Goal: Transaction & Acquisition: Purchase product/service

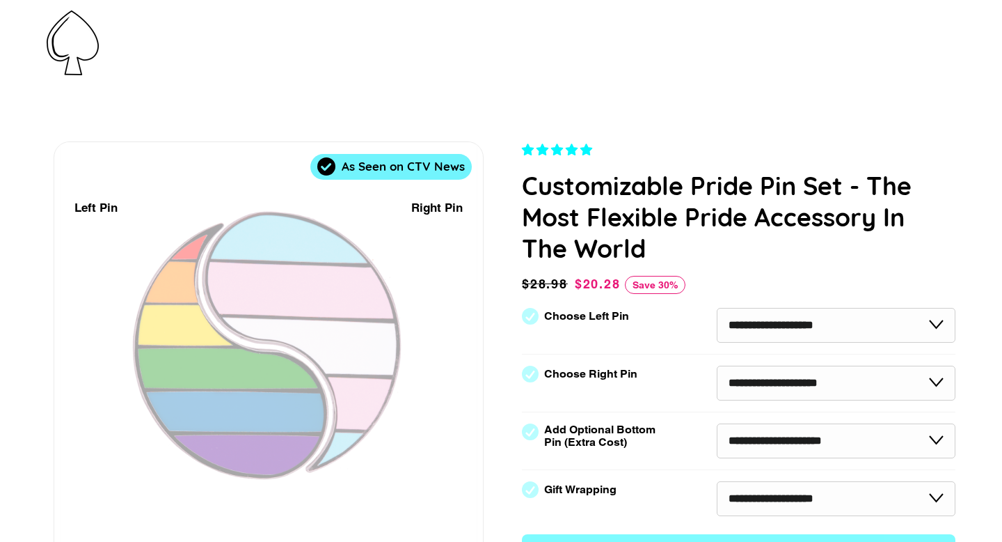
click at [0, 0] on span "button" at bounding box center [0, 0] width 0 height 0
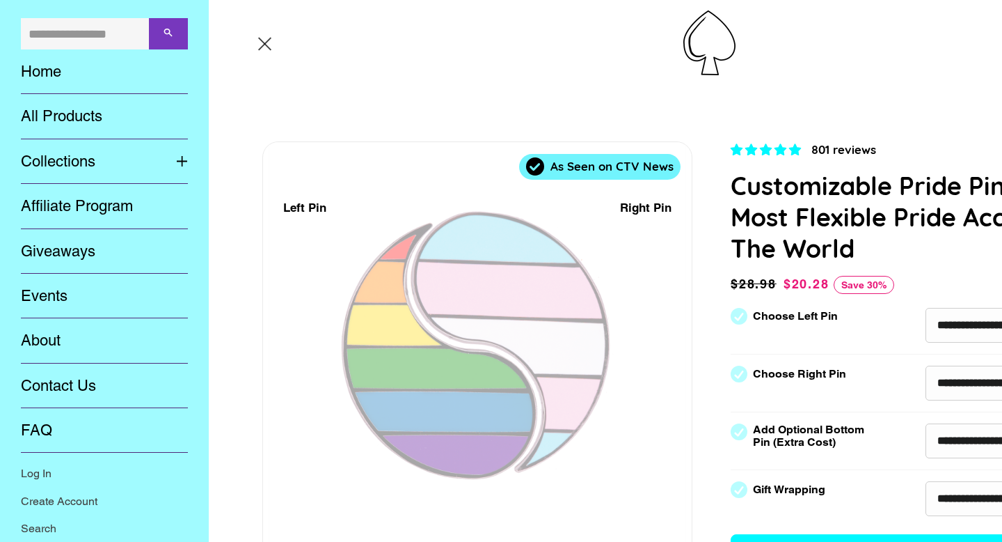
click at [55, 42] on div "Search Home All Products Collections Expand submenu Collections Collapse submen…" at bounding box center [501, 43] width 1002 height 86
select select "**********"
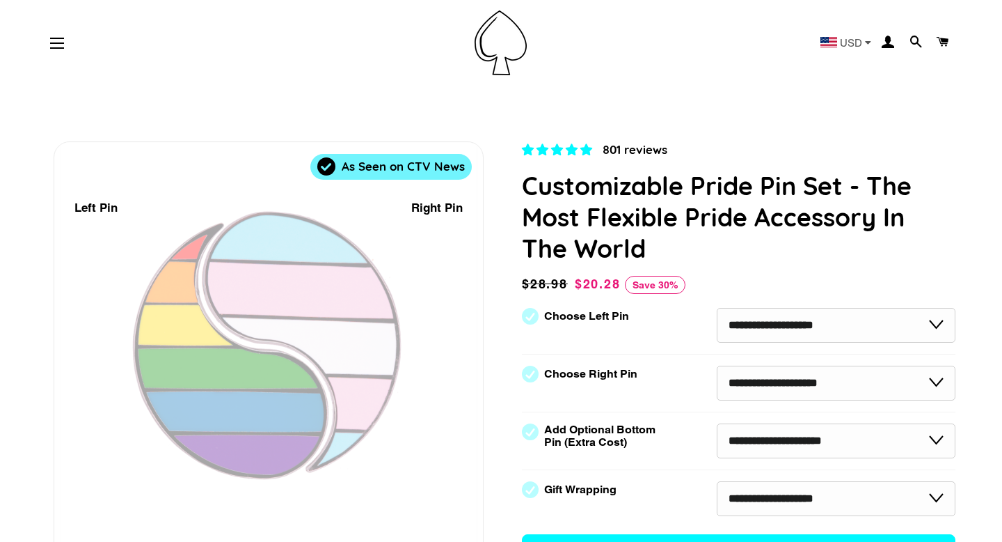
select select "**********"
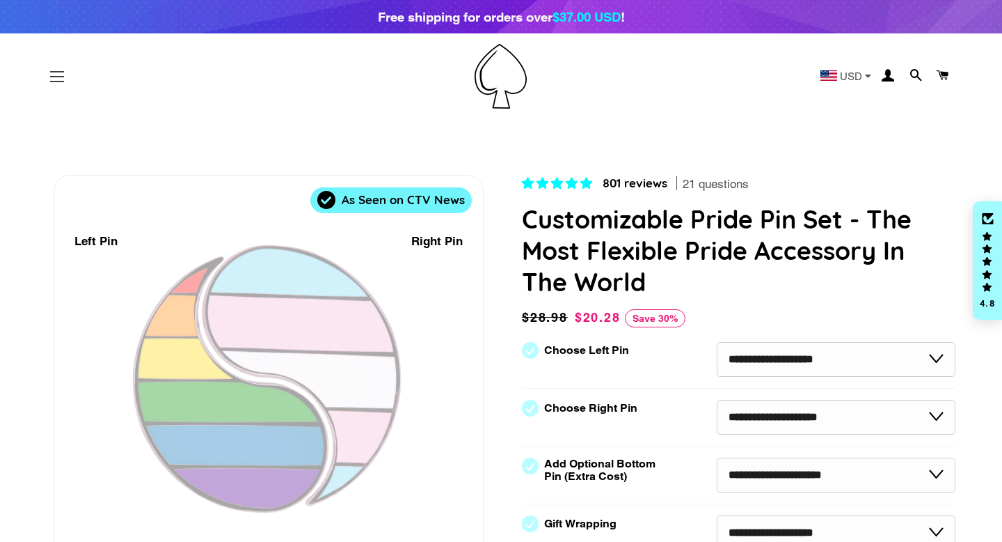
click at [58, 81] on span "button" at bounding box center [57, 81] width 14 height 1
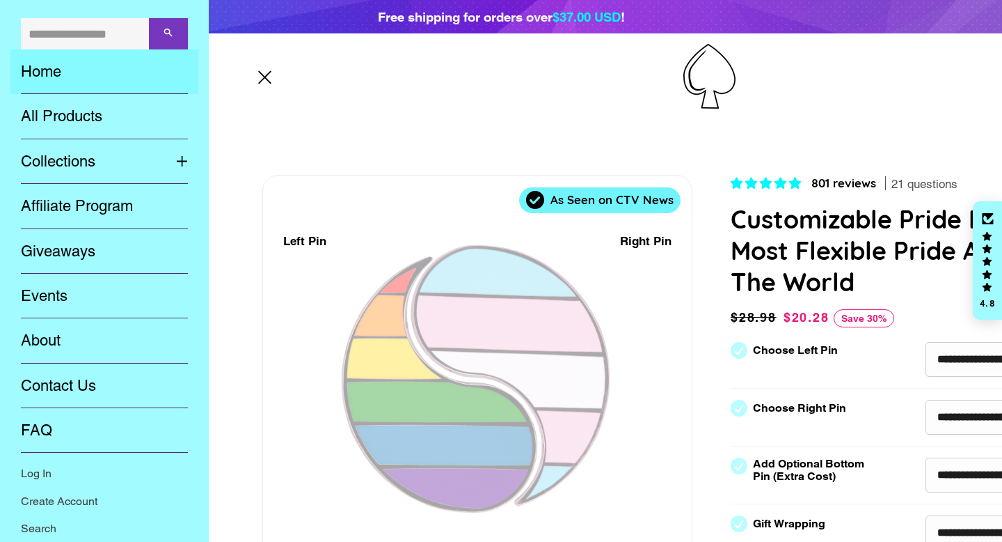
click at [49, 77] on link "Home" at bounding box center [104, 71] width 188 height 45
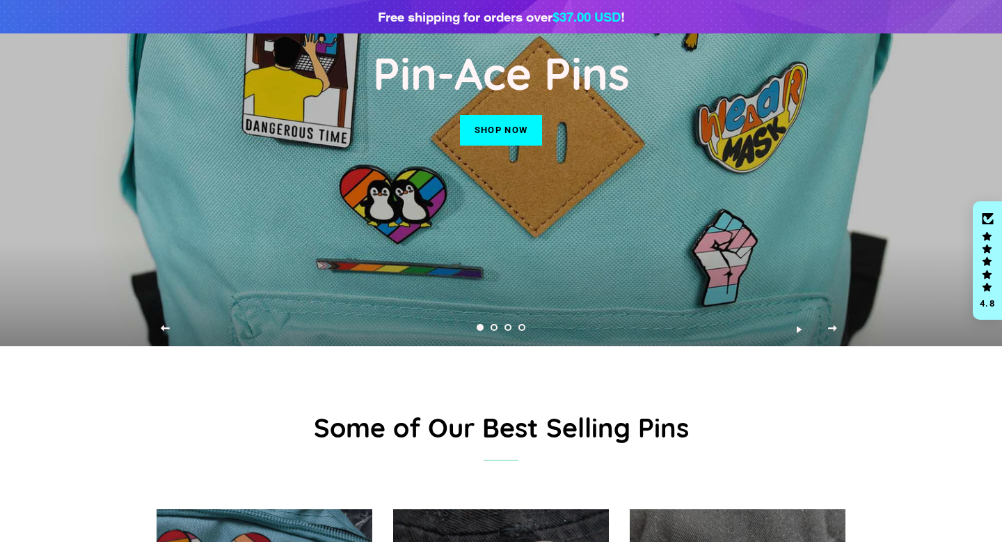
scroll to position [205, 0]
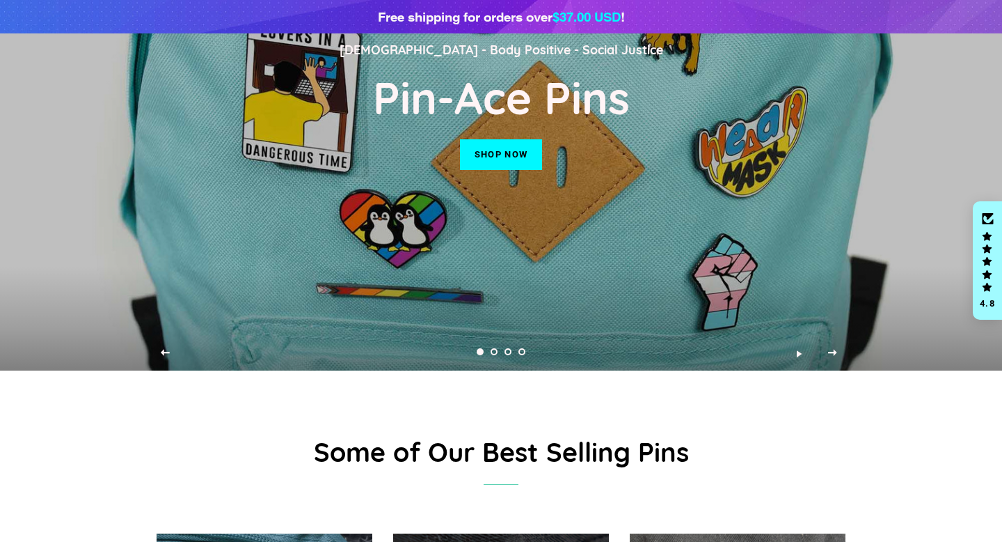
click at [517, 138] on div "LGBT - Body Positive - Social Justice Pin-Ace Pins Shop now" at bounding box center [501, 100] width 689 height 542
click at [517, 141] on link "Shop now" at bounding box center [501, 154] width 82 height 31
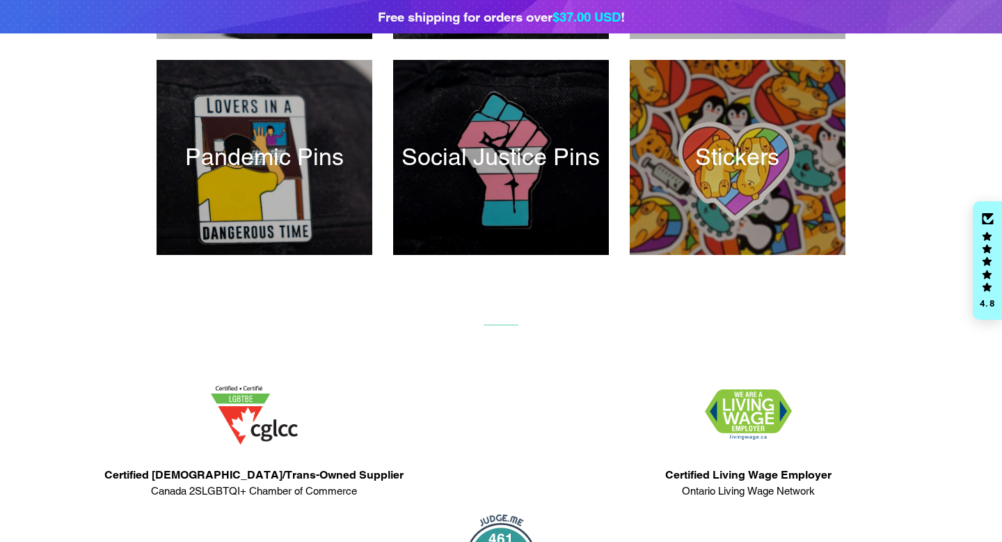
scroll to position [636, 0]
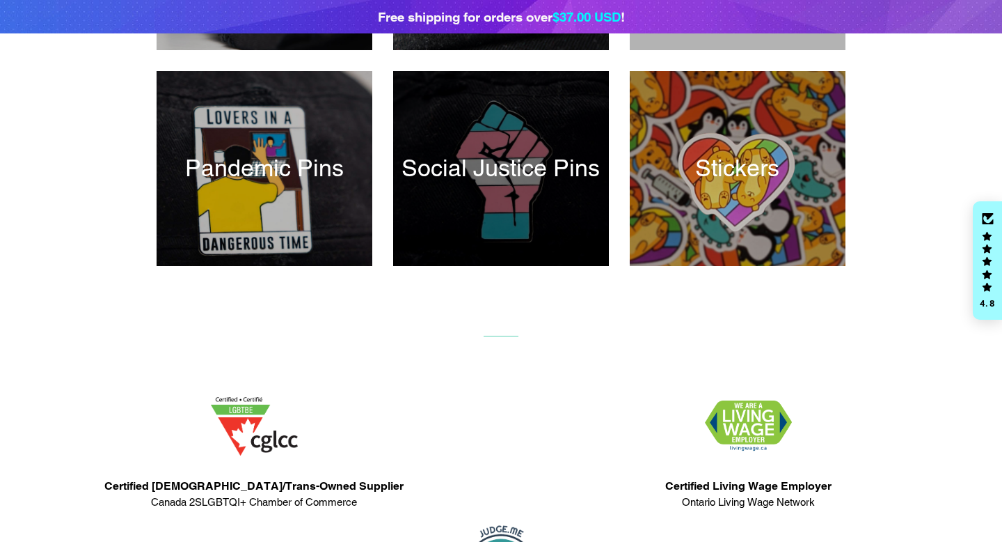
click at [505, 178] on div at bounding box center [501, 168] width 222 height 200
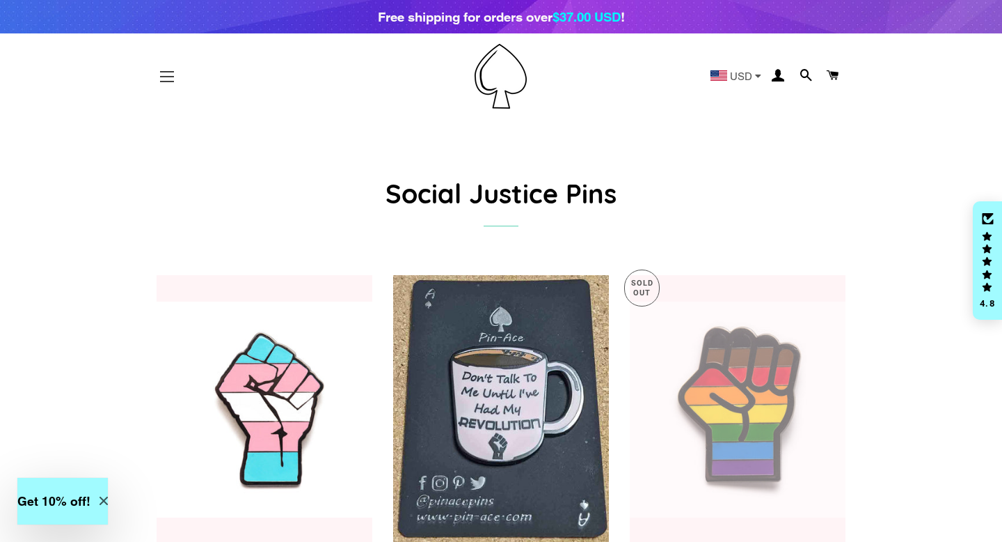
click at [171, 83] on button "Site navigation" at bounding box center [167, 76] width 35 height 35
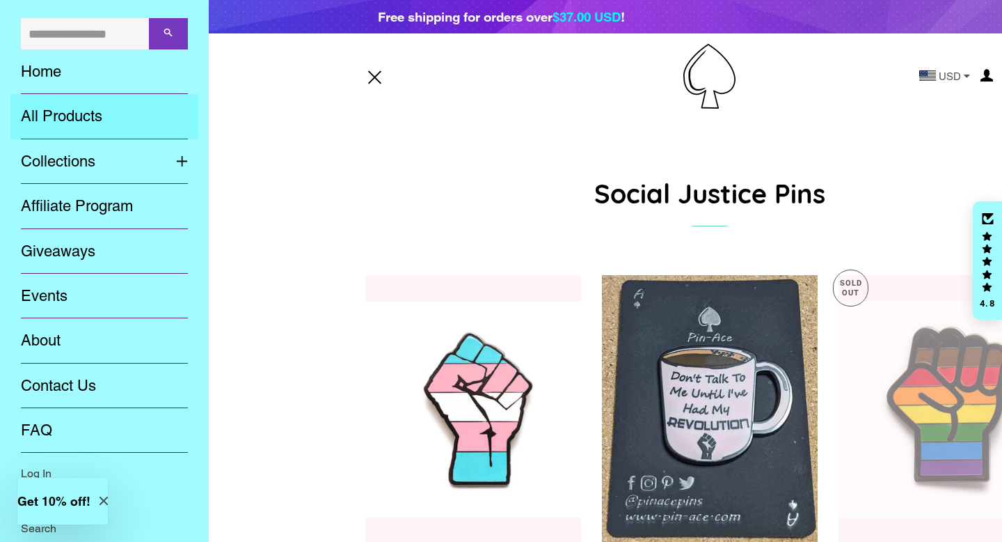
click at [68, 111] on link "All Products" at bounding box center [104, 116] width 188 height 45
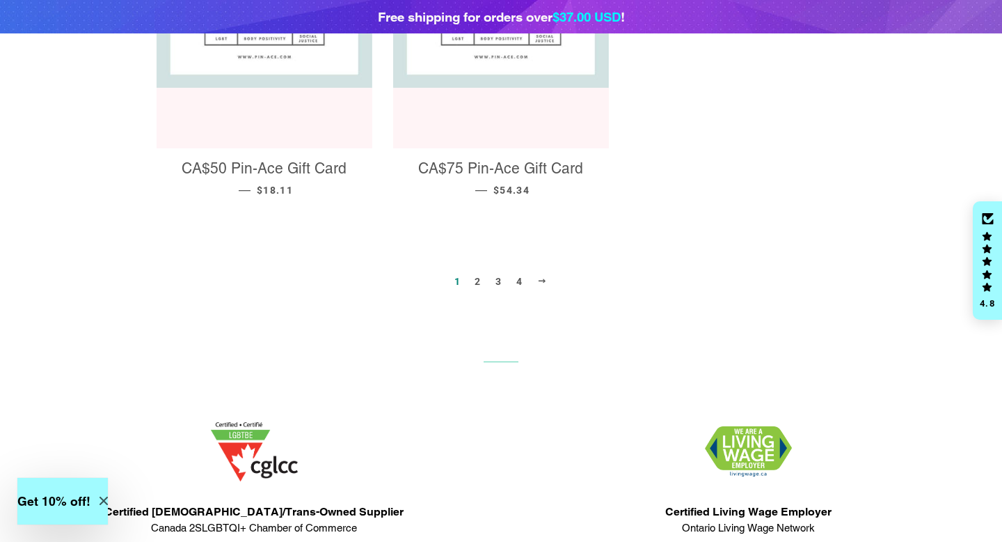
scroll to position [1643, 0]
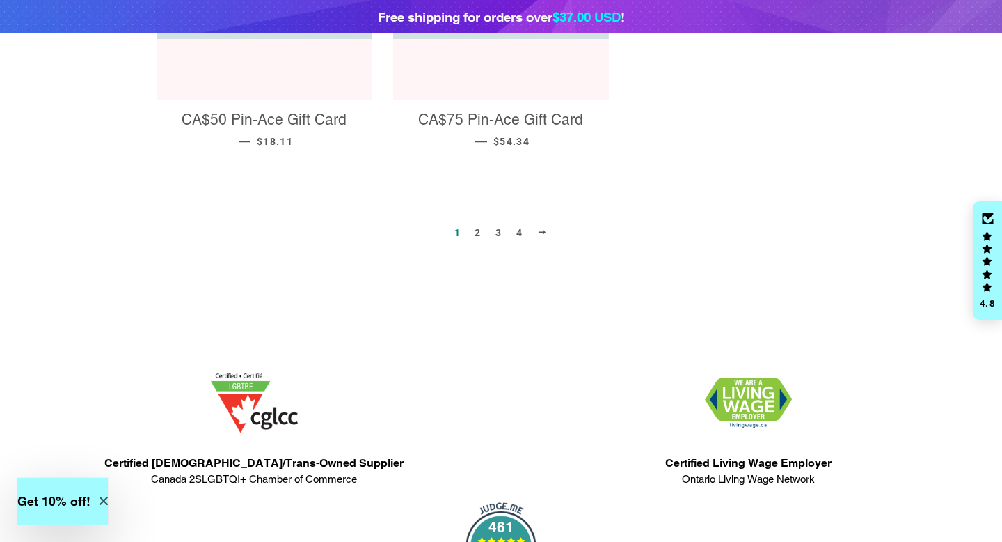
click at [484, 222] on link "2" at bounding box center [477, 232] width 17 height 21
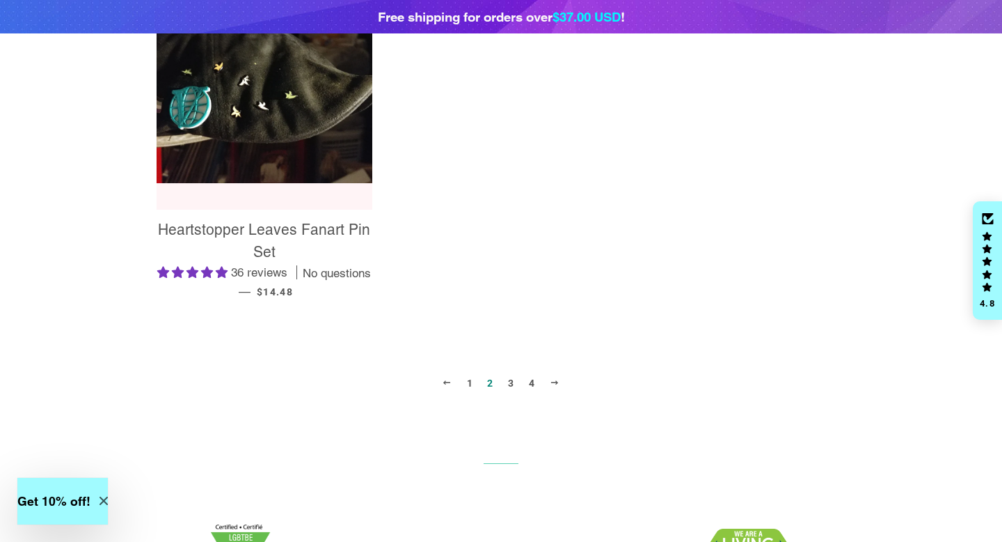
scroll to position [1638, 0]
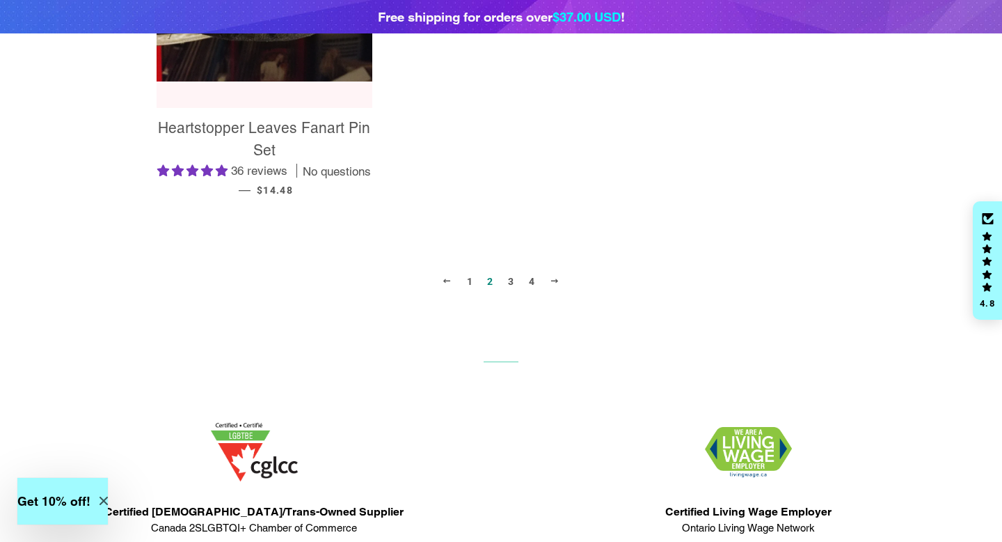
click at [510, 279] on link "3" at bounding box center [511, 281] width 17 height 21
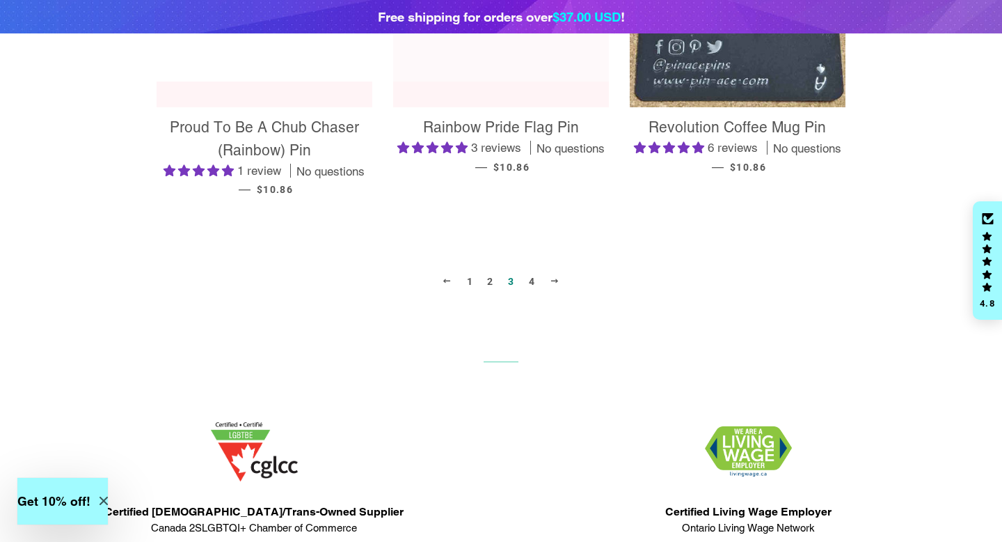
scroll to position [1630, 0]
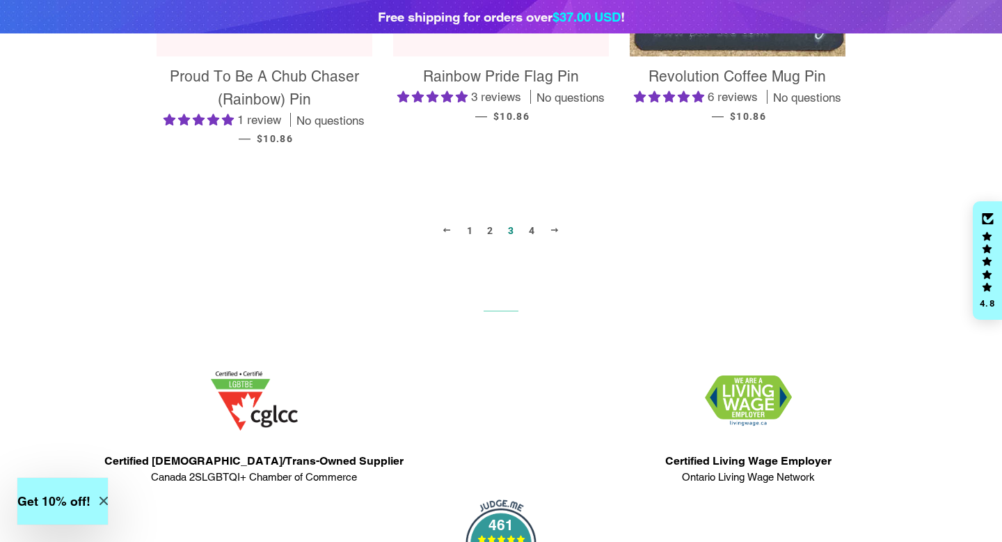
click at [537, 227] on link "4" at bounding box center [532, 230] width 17 height 21
